Goal: Check status: Check status

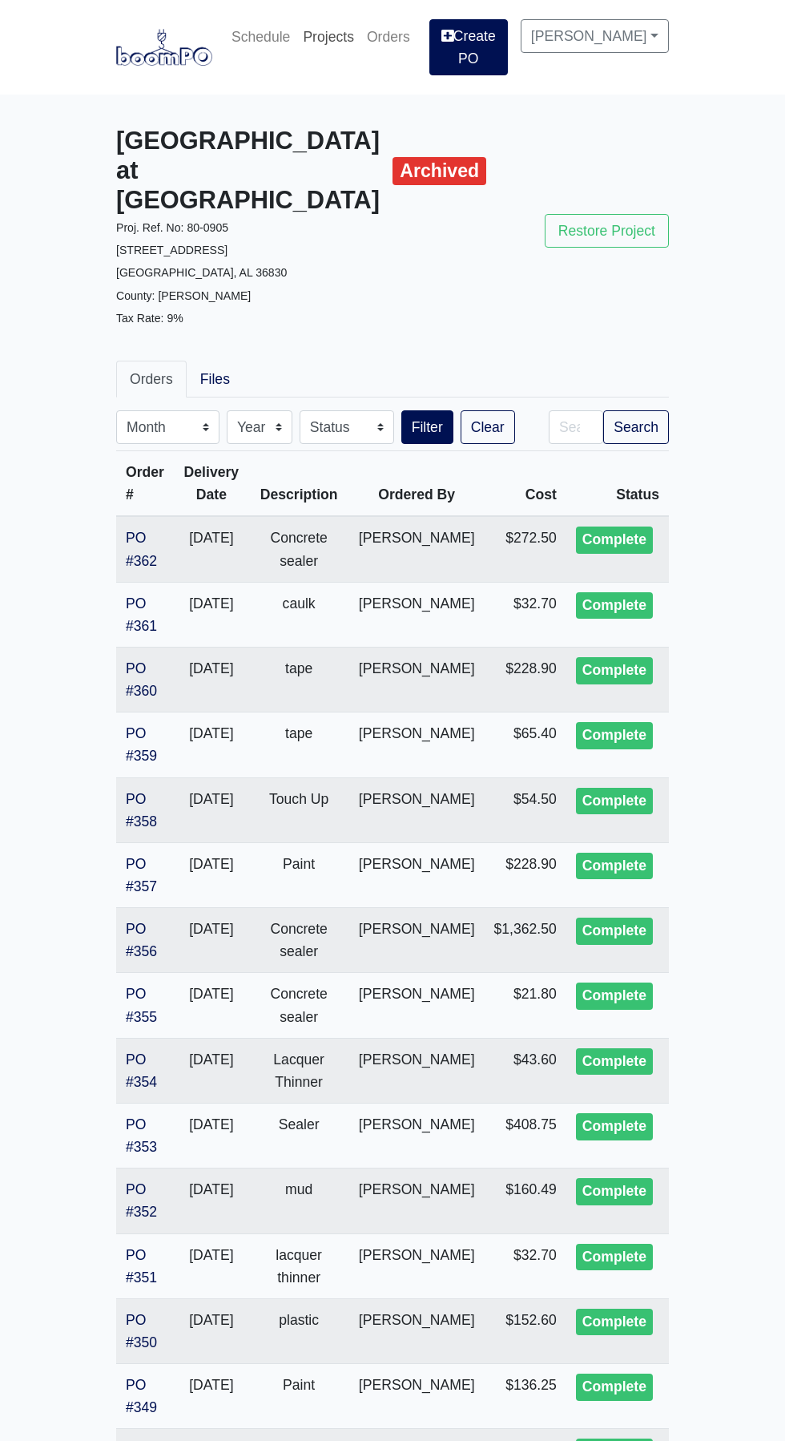
click at [345, 44] on link "Projects" at bounding box center [328, 36] width 64 height 35
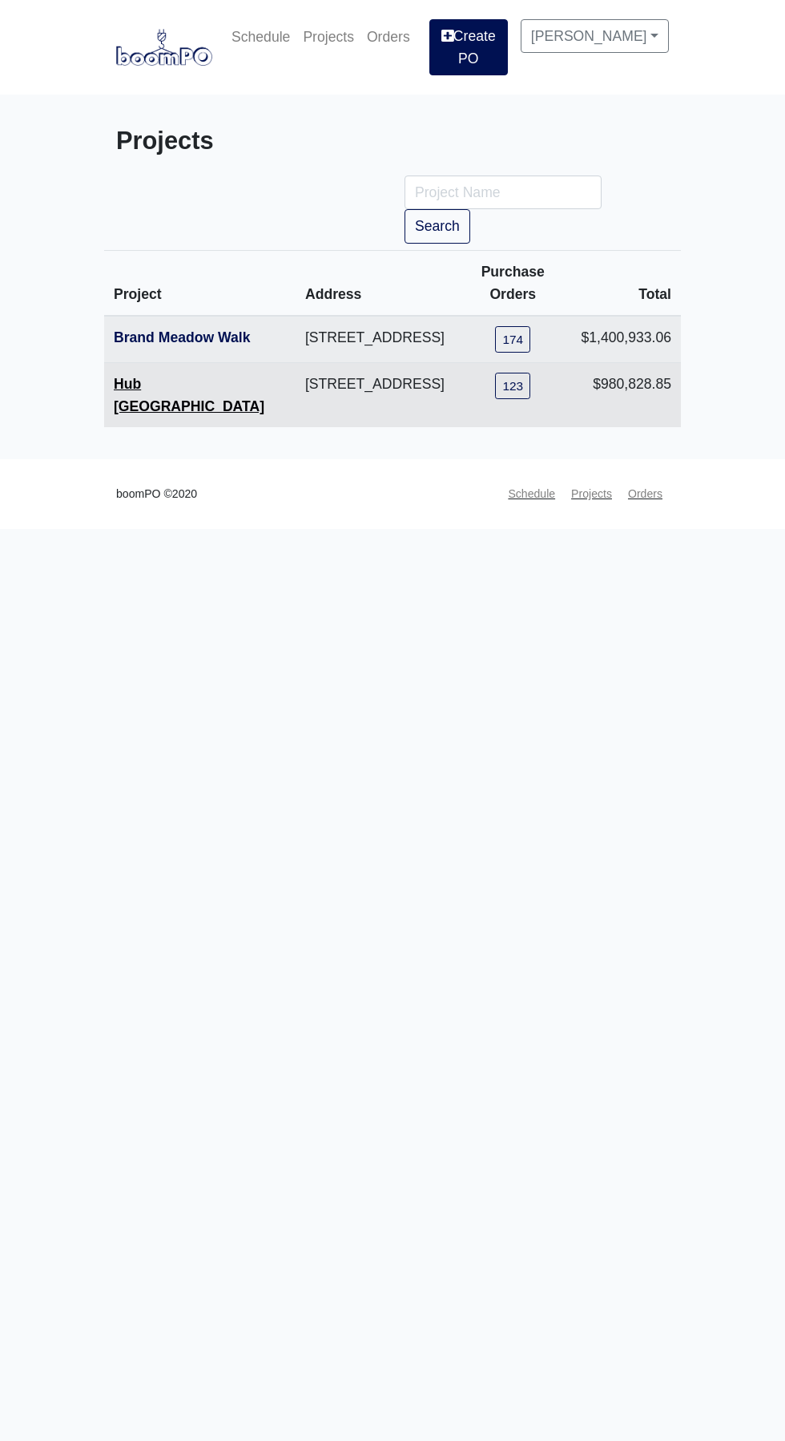
click at [200, 393] on link "Hub [GEOGRAPHIC_DATA]" at bounding box center [189, 395] width 151 height 38
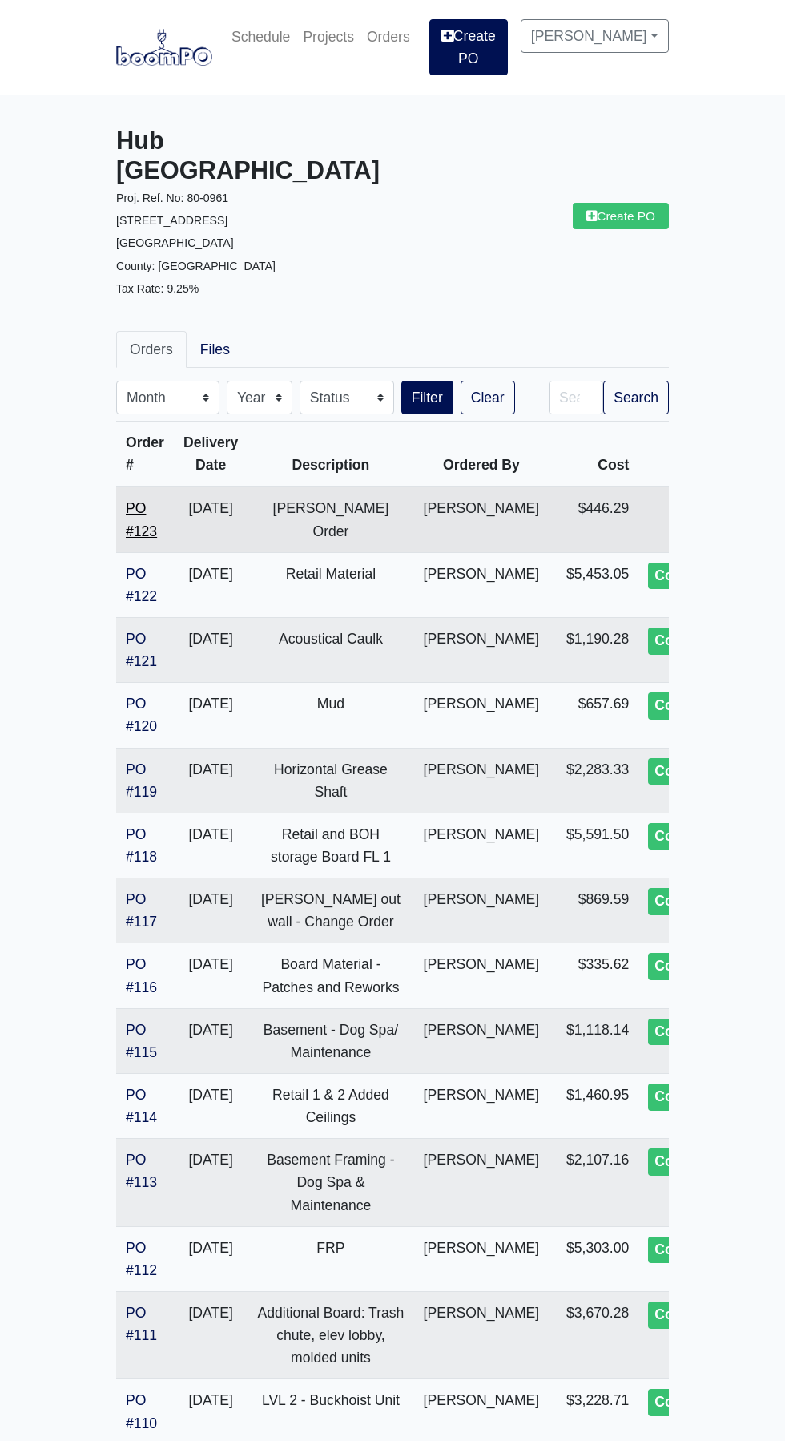
click at [142, 500] on link "PO #123" at bounding box center [141, 519] width 31 height 38
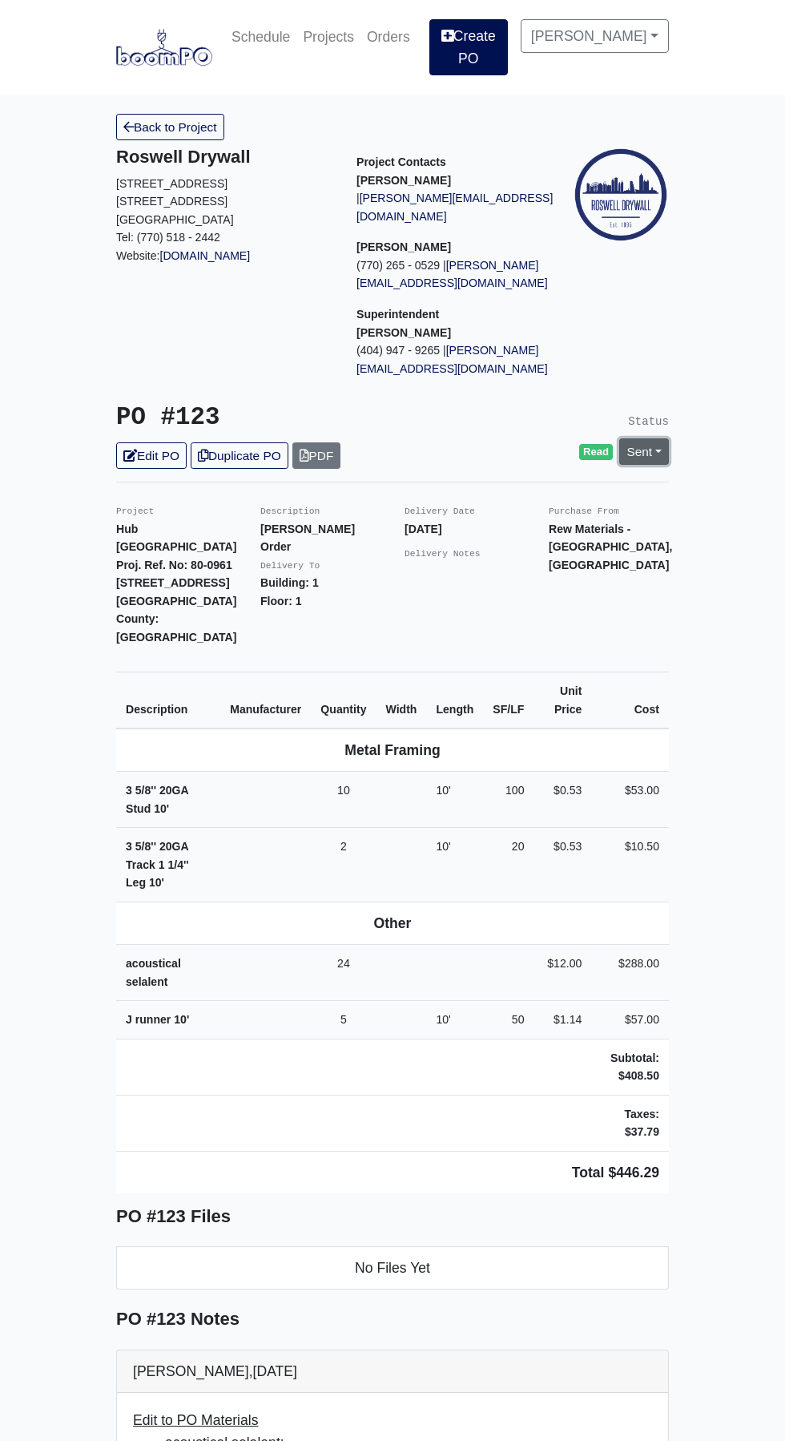
click at [658, 438] on link "Sent" at bounding box center [644, 451] width 50 height 26
click at [504, 526] on link "Complete" at bounding box center [552, 538] width 239 height 25
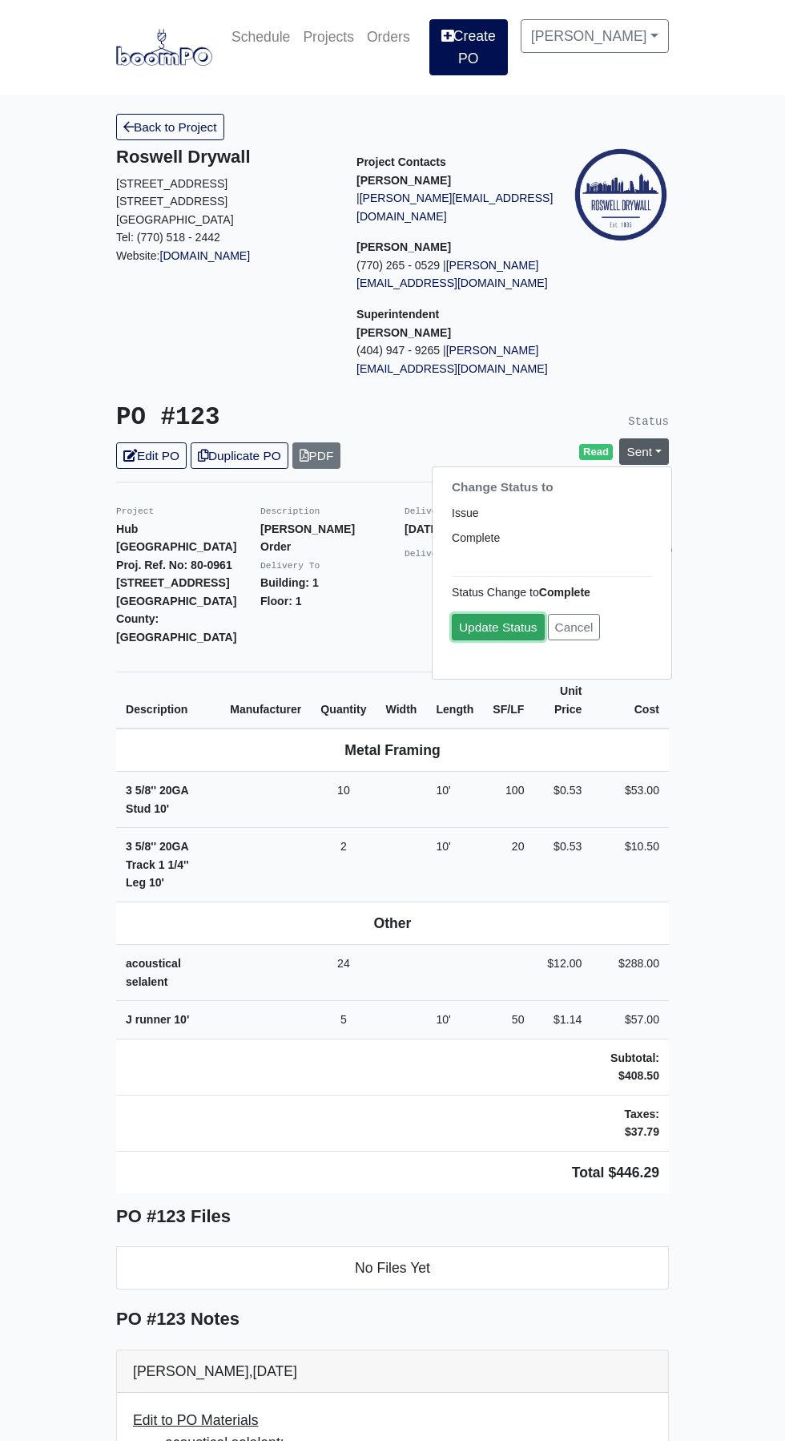
click at [489, 614] on link "Update Status" at bounding box center [498, 627] width 93 height 26
